Goal: Contribute content: Add original content to the website for others to see

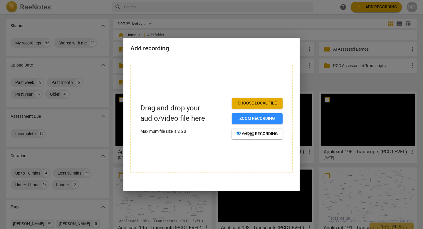
click at [315, 80] on div at bounding box center [211, 114] width 423 height 229
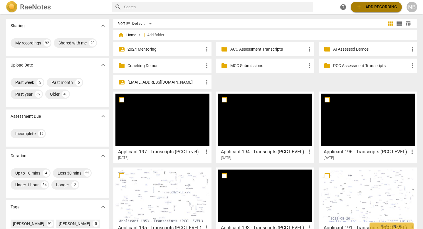
click at [366, 5] on span "add Add recording" at bounding box center [376, 7] width 42 height 7
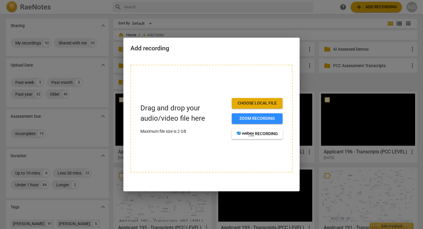
click at [264, 105] on span "Choose local file" at bounding box center [256, 103] width 41 height 6
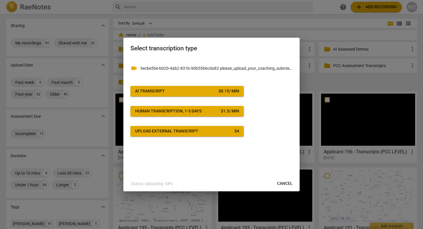
click at [224, 91] on div "$ 0.15 / min" at bounding box center [229, 91] width 21 height 6
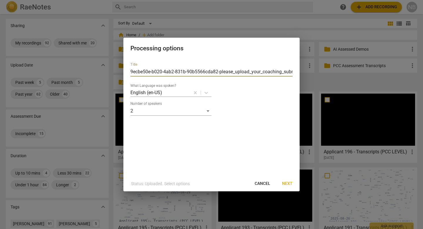
click at [230, 71] on input "9ecbe50e-b020-4ab2-831b-90b5566cda82-please_upload_your_coaching_submission-(Au…" at bounding box center [211, 71] width 162 height 9
type input "Applicant 198 - Transcripts (PCC LEVEL)"
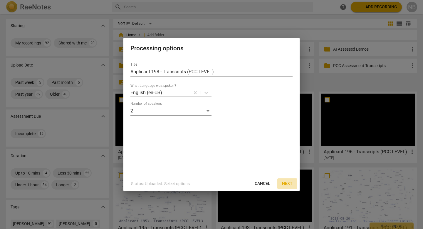
click at [288, 179] on button "Next" at bounding box center [287, 183] width 20 height 11
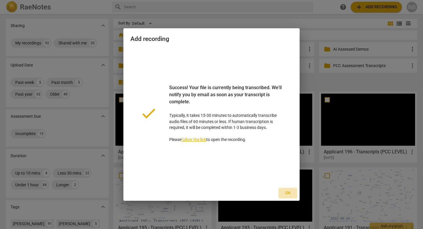
click at [288, 195] on span "Ok" at bounding box center [287, 193] width 9 height 6
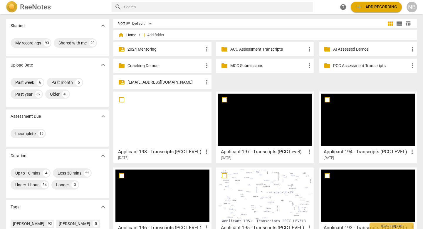
click at [351, 2] on button "add Add recording" at bounding box center [376, 7] width 51 height 11
